Goal: Find specific page/section: Find specific page/section

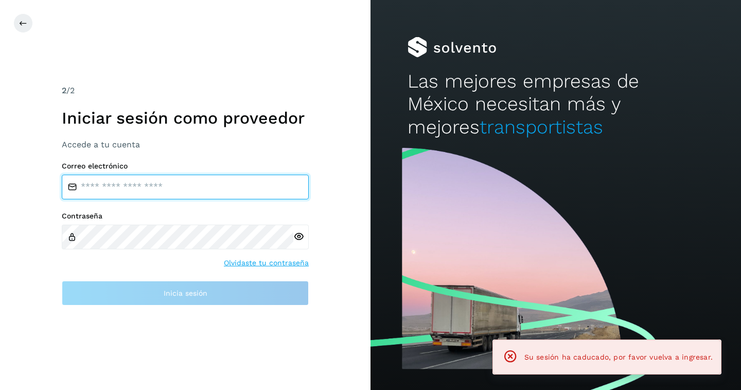
type input "**********"
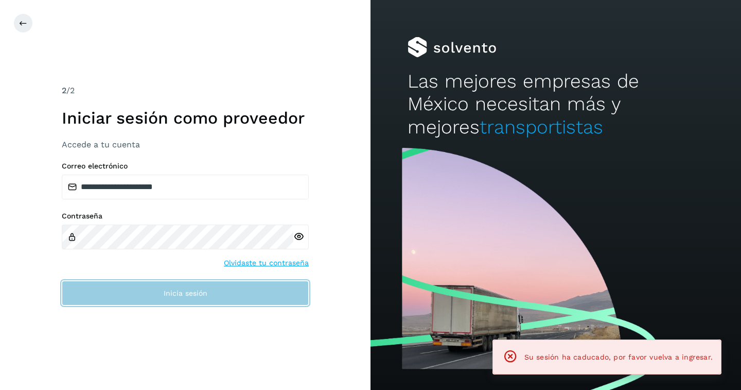
click at [170, 303] on button "Inicia sesión" at bounding box center [185, 292] width 247 height 25
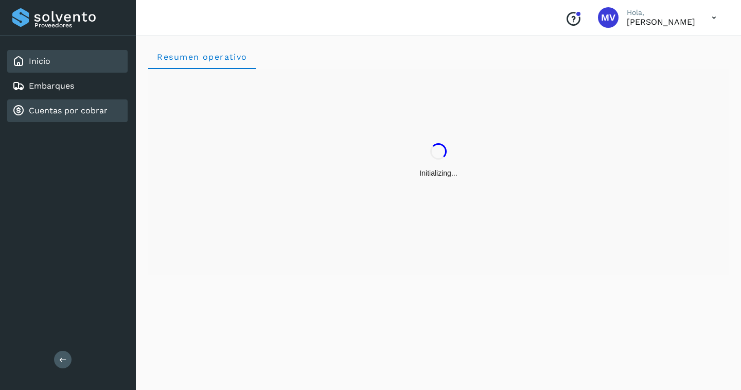
click at [69, 113] on link "Cuentas por cobrar" at bounding box center [68, 111] width 79 height 10
